Goal: Information Seeking & Learning: Learn about a topic

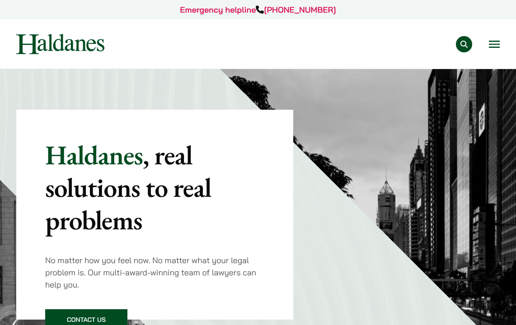
click at [499, 43] on button "Open menu" at bounding box center [493, 44] width 11 height 7
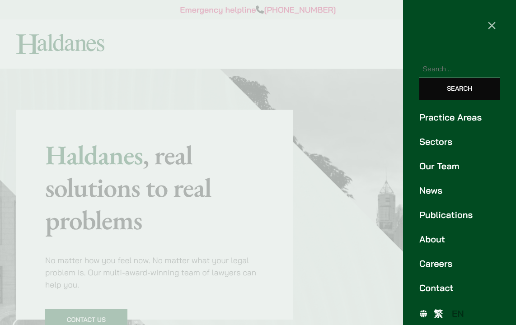
click at [434, 268] on link "Careers" at bounding box center [459, 264] width 80 height 14
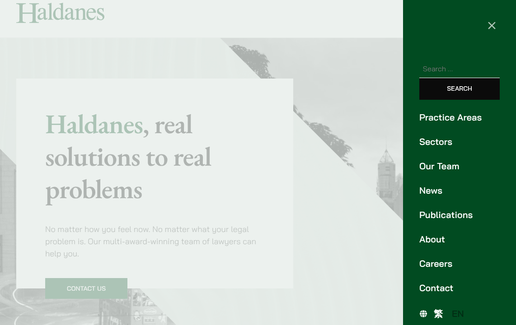
scroll to position [78, 0]
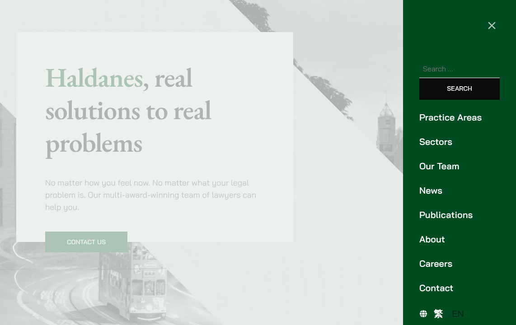
click at [432, 263] on link "Careers" at bounding box center [459, 264] width 80 height 14
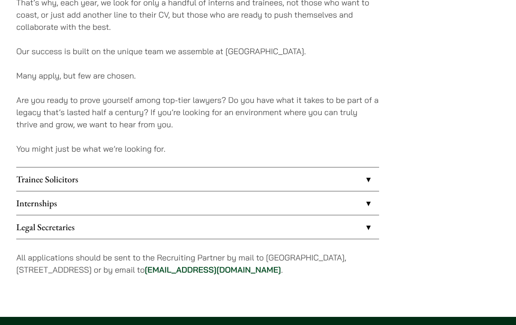
scroll to position [667, 0]
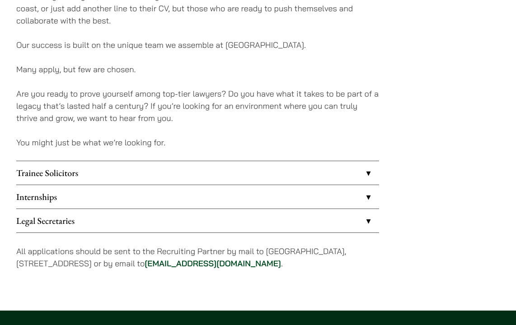
click at [216, 227] on link "Legal Secretaries" at bounding box center [197, 220] width 363 height 23
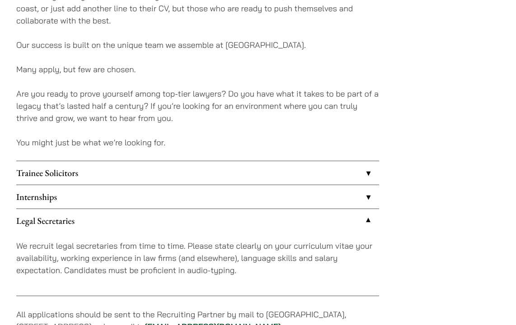
click at [212, 197] on link "Internships" at bounding box center [197, 196] width 363 height 23
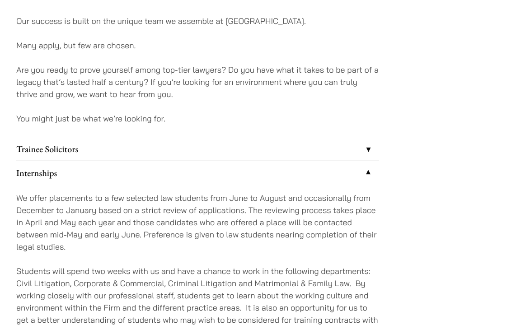
scroll to position [764, 0]
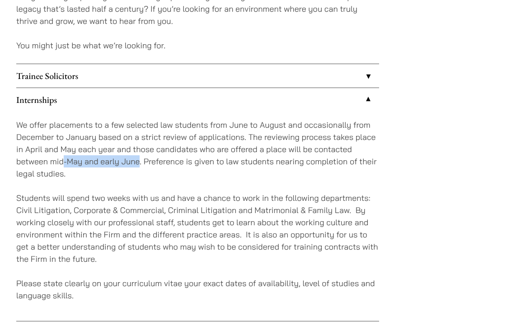
drag, startPoint x: 63, startPoint y: 162, endPoint x: 138, endPoint y: 163, distance: 75.0
click at [138, 163] on p "We offer placements to a few selected law students from June to August and occa…" at bounding box center [197, 149] width 363 height 61
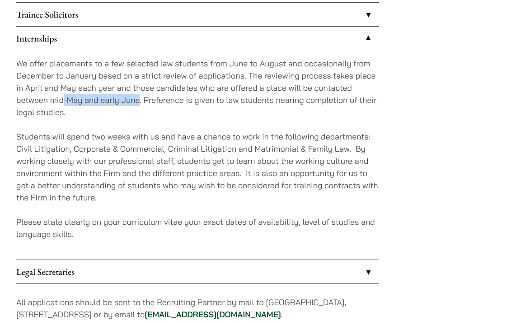
scroll to position [786, 0]
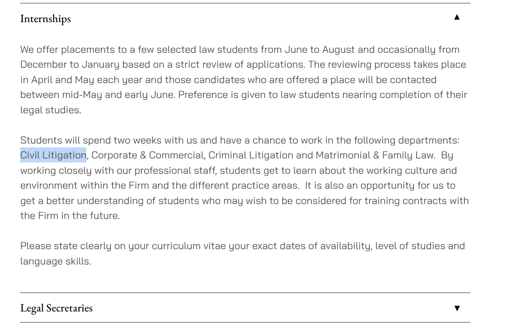
drag, startPoint x: 69, startPoint y: 126, endPoint x: 9, endPoint y: 125, distance: 60.0
click at [75, 170] on p "Students will spend two weeks with us and have a chance to work in the followin…" at bounding box center [197, 206] width 363 height 73
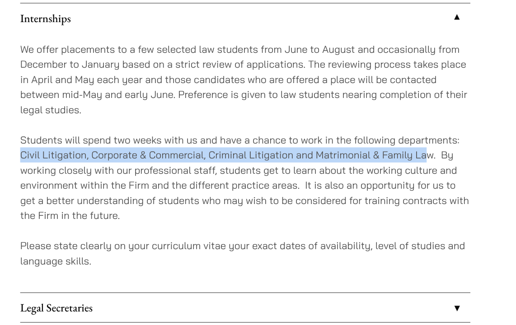
drag, startPoint x: 16, startPoint y: 124, endPoint x: 340, endPoint y: 126, distance: 324.6
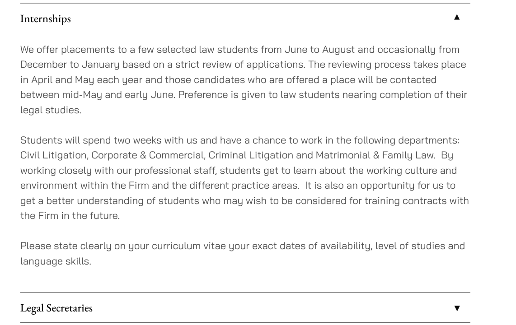
click at [349, 170] on p "Students will spend two weeks with us and have a chance to work in the followin…" at bounding box center [197, 206] width 363 height 73
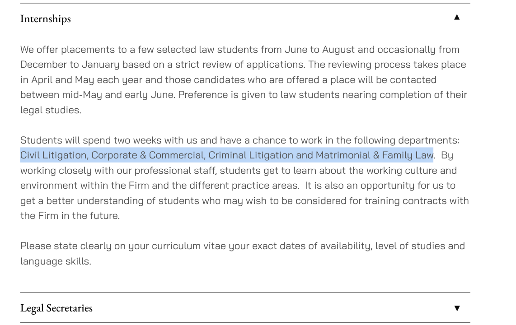
drag, startPoint x: 349, startPoint y: 125, endPoint x: 1, endPoint y: 121, distance: 347.2
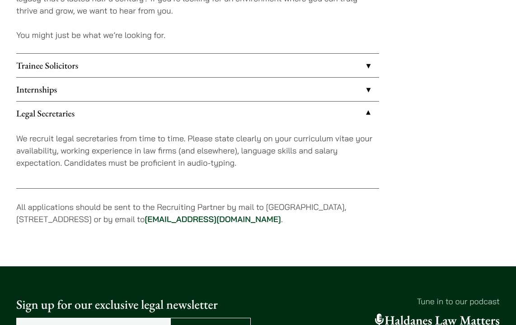
scroll to position [828, 0]
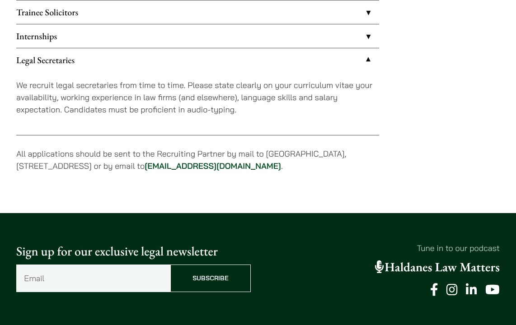
scroll to position [667, 0]
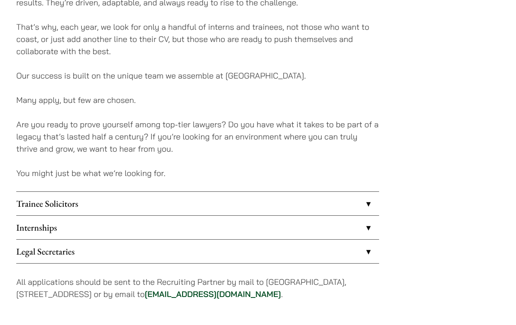
click at [277, 222] on link "Internships" at bounding box center [197, 227] width 363 height 23
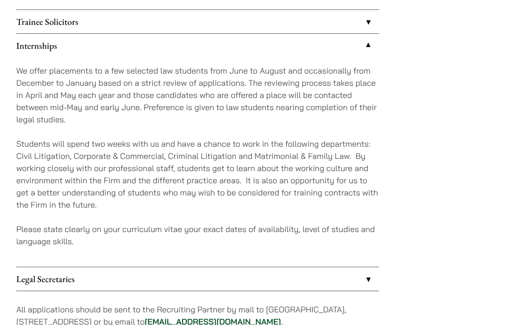
scroll to position [797, 0]
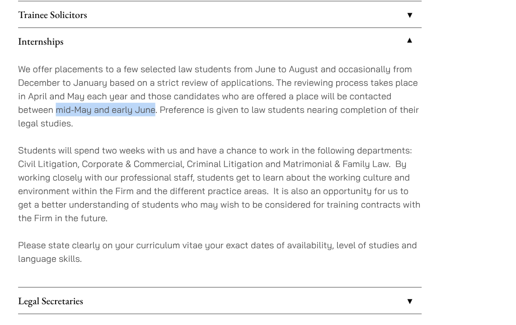
drag, startPoint x: 51, startPoint y: 100, endPoint x: 140, endPoint y: 102, distance: 89.4
click at [140, 102] on p "We offer placements to a few selected law students from June to August and occa…" at bounding box center [197, 116] width 363 height 61
click at [139, 101] on p "We offer placements to a few selected law students from June to August and occa…" at bounding box center [197, 116] width 363 height 61
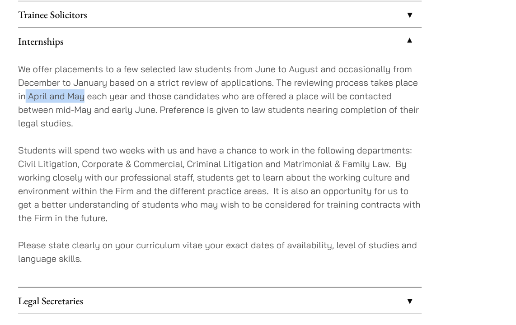
drag, startPoint x: 74, startPoint y: 84, endPoint x: 23, endPoint y: 84, distance: 51.5
click at [23, 86] on p "We offer placements to a few selected law students from June to August and occa…" at bounding box center [197, 116] width 363 height 61
